Goal: Task Accomplishment & Management: Use online tool/utility

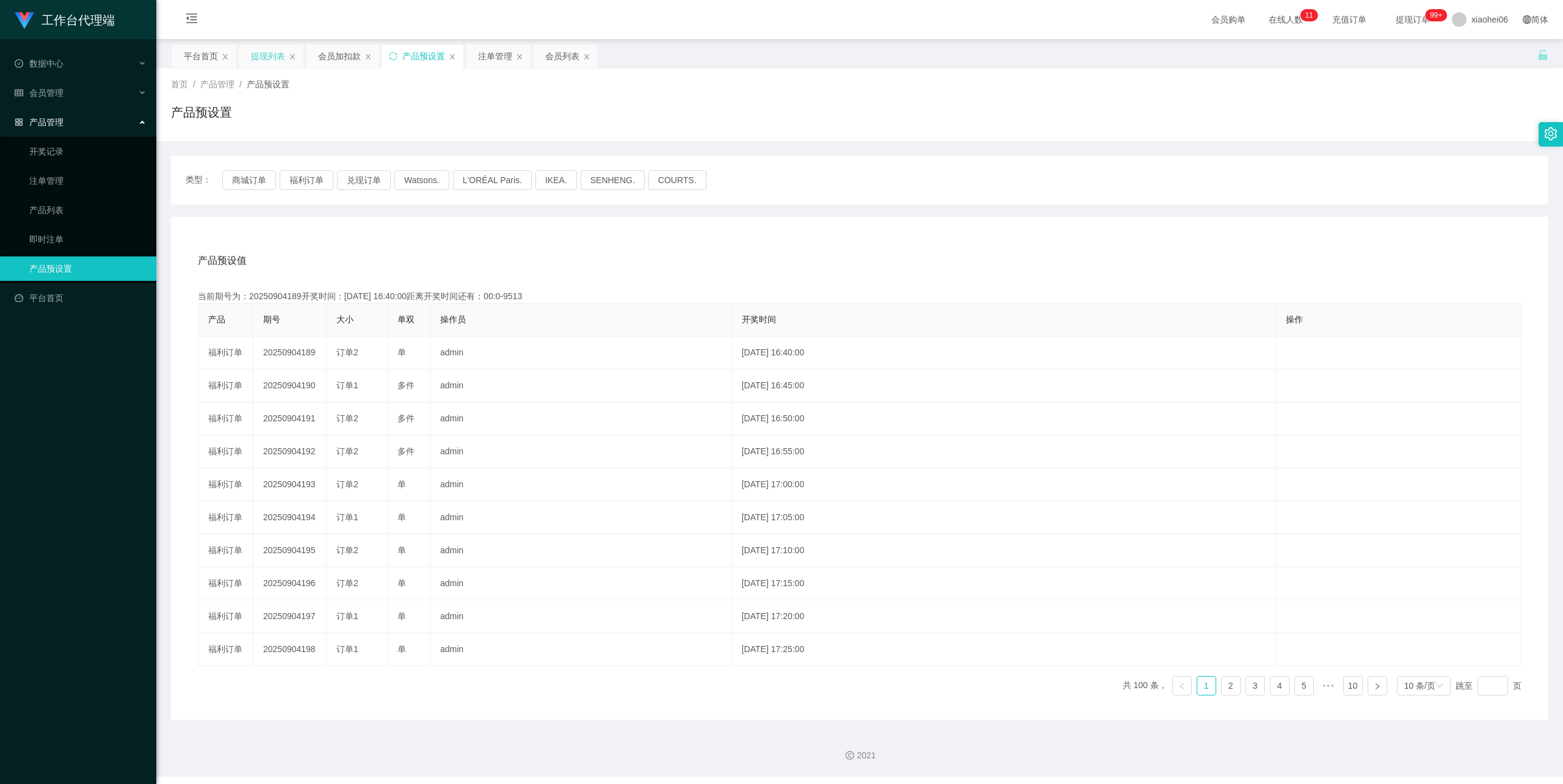
click at [276, 55] on div "提现列表" at bounding box center [268, 56] width 34 height 23
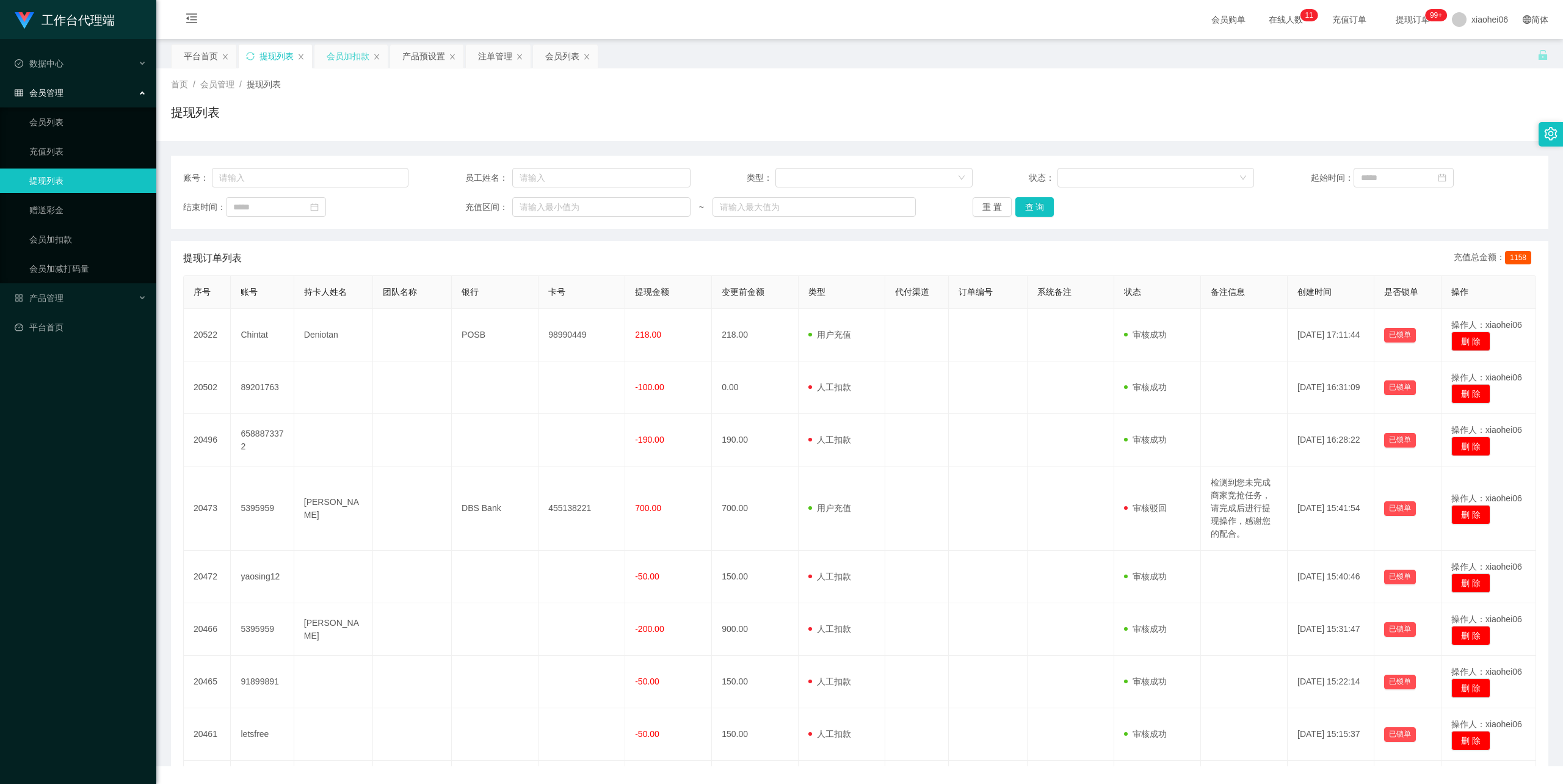
click at [347, 57] on div "会员加扣款" at bounding box center [348, 56] width 43 height 23
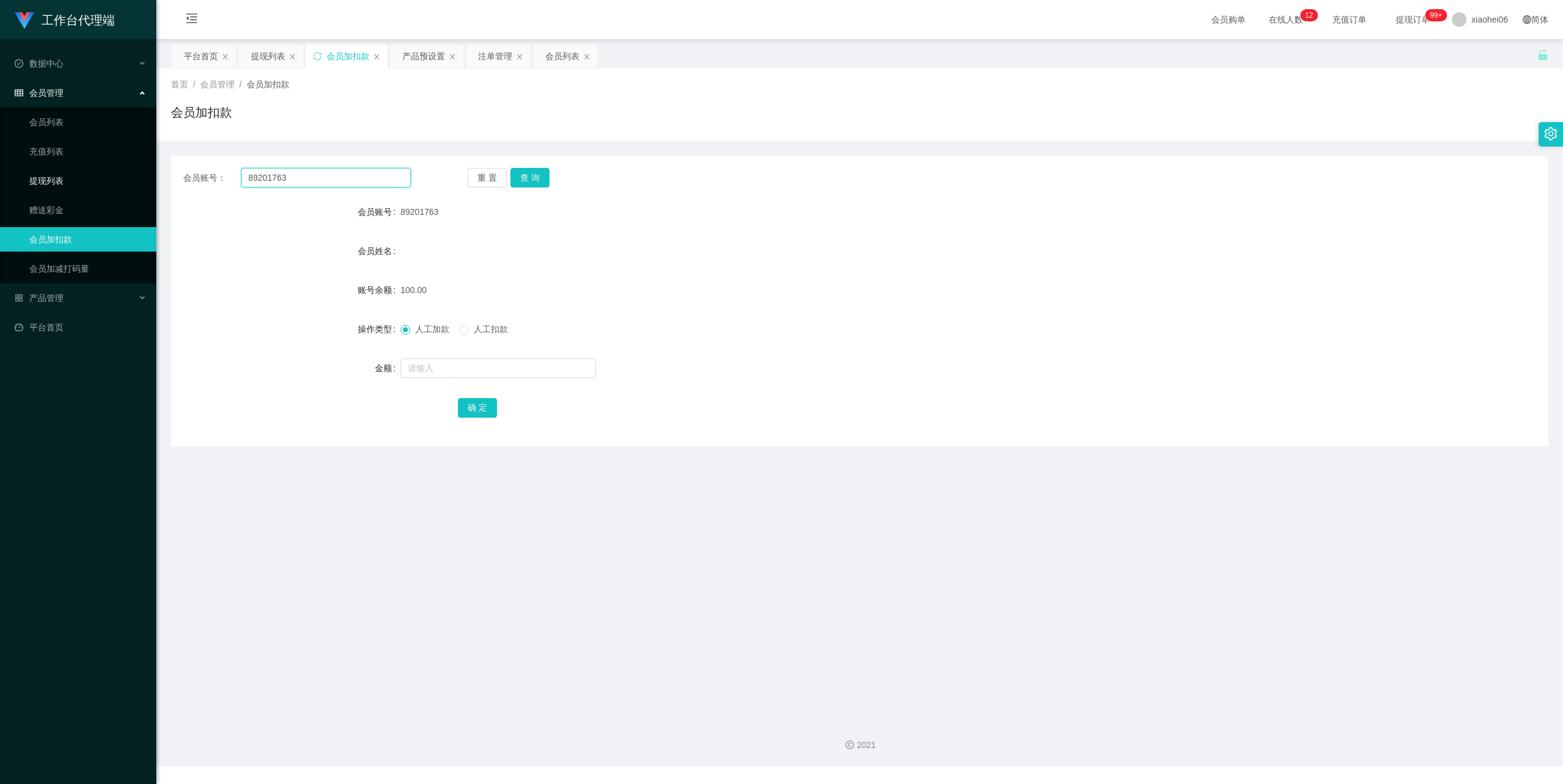
drag, startPoint x: 304, startPoint y: 177, endPoint x: 116, endPoint y: 183, distance: 188.1
click at [106, 179] on section "工作台代理端 数据中心 会员管理 会员列表 充值列表 提现列表 赠送彩金 会员加扣款 会员加减打码量 产品管理 开奖记录 注单管理 产品列表 即时注单 产品预…" at bounding box center [781, 383] width 1563 height 766
click at [530, 178] on button "查 询" at bounding box center [530, 177] width 39 height 19
click at [441, 371] on input "text" at bounding box center [498, 368] width 195 height 19
type input "150"
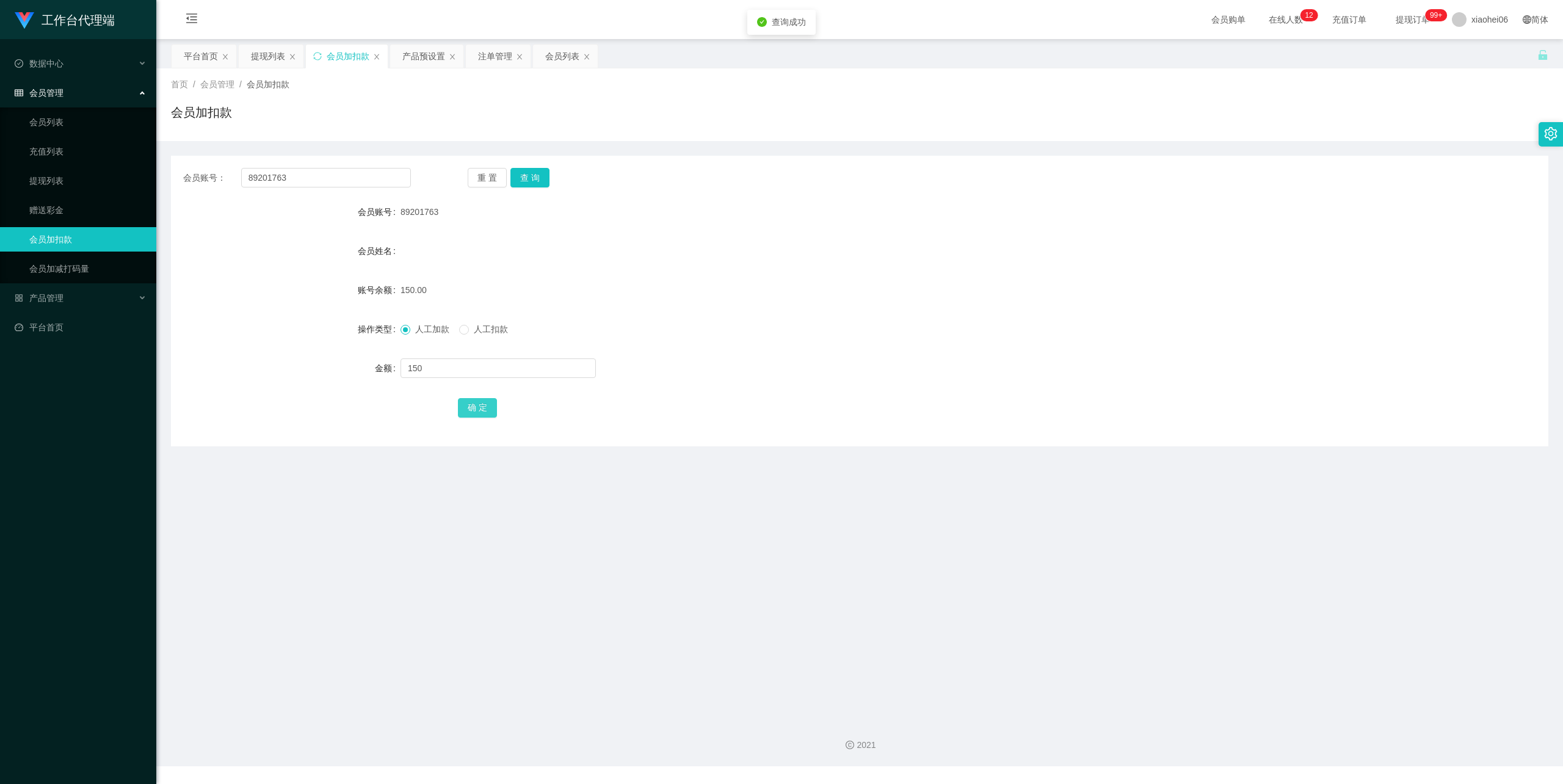
click at [479, 415] on button "确 定" at bounding box center [478, 408] width 39 height 19
drag, startPoint x: 1065, startPoint y: 242, endPoint x: 1467, endPoint y: 38, distance: 450.8
click at [1071, 239] on div "会员姓名" at bounding box center [860, 251] width 1378 height 24
